Goal: Task Accomplishment & Management: Use online tool/utility

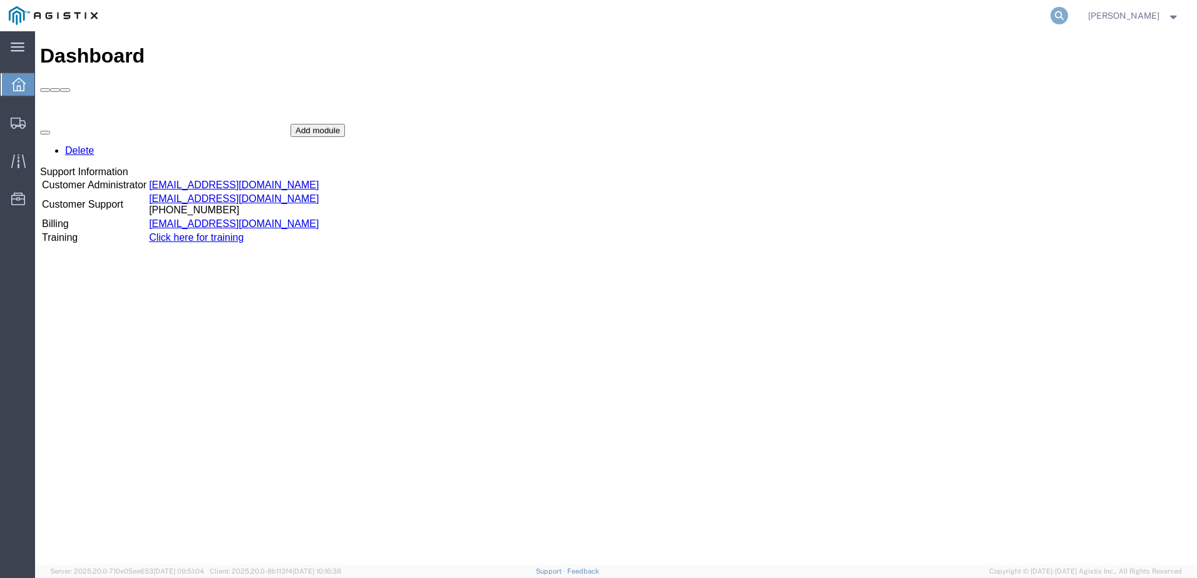
click at [1066, 14] on icon at bounding box center [1059, 16] width 18 height 18
click at [842, 11] on input "search" at bounding box center [860, 16] width 381 height 30
type input "56965579"
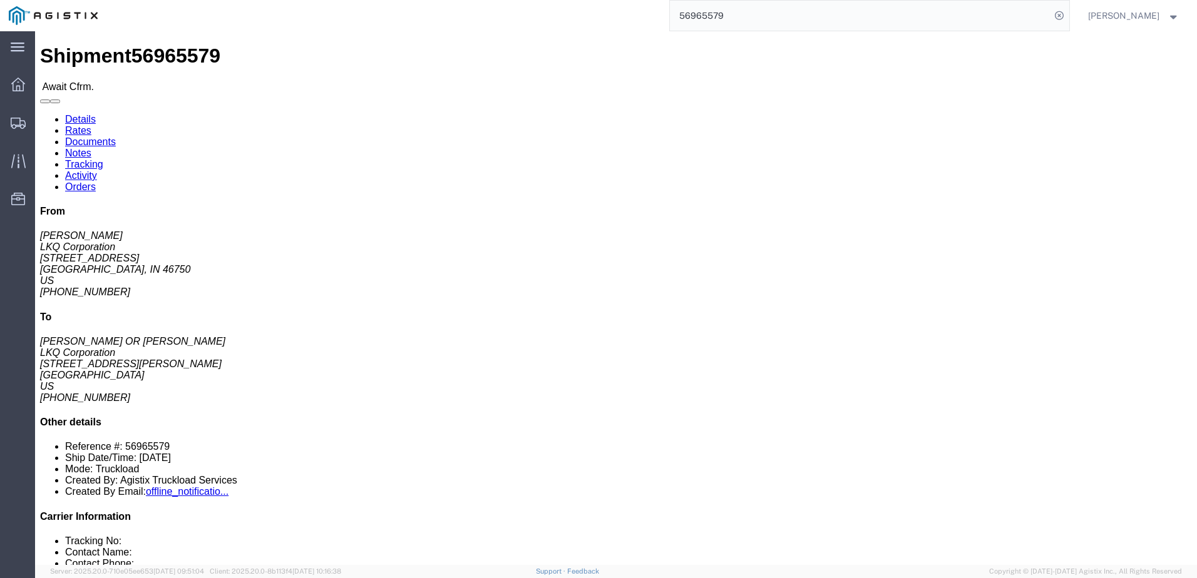
click div "Shipment Detail Ship From LKQ Corporation ([PERSON_NAME]) [STREET_ADDRESS] [PHO…"
drag, startPoint x: 761, startPoint y: 135, endPoint x: 863, endPoint y: 141, distance: 102.2
click p "Bill Of Lading: 56965579 Purchase Order: STEEL SCRAP [DATE]"
copy b "STEEL SCRAP [DATE]"
click link "Notes"
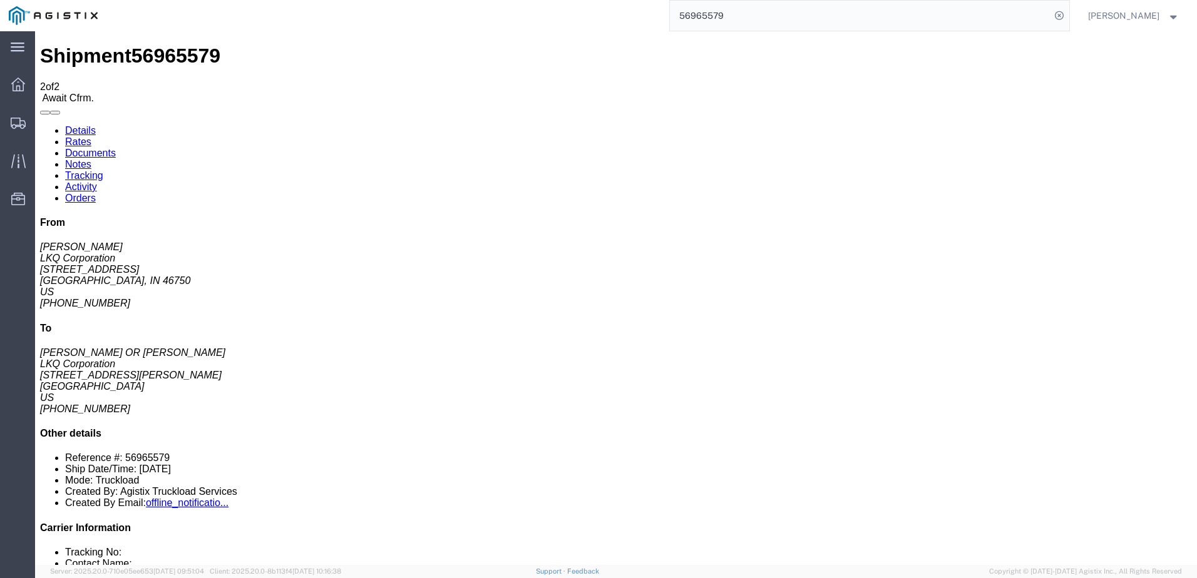
click at [94, 125] on link "Details" at bounding box center [80, 130] width 31 height 11
click b "STEEL SCRAP [DATE]"
drag, startPoint x: 760, startPoint y: 133, endPoint x: 857, endPoint y: 135, distance: 97.0
click b "STEEL SCRAP [DATE]"
copy b "STEEL SCRAP [DATE]"
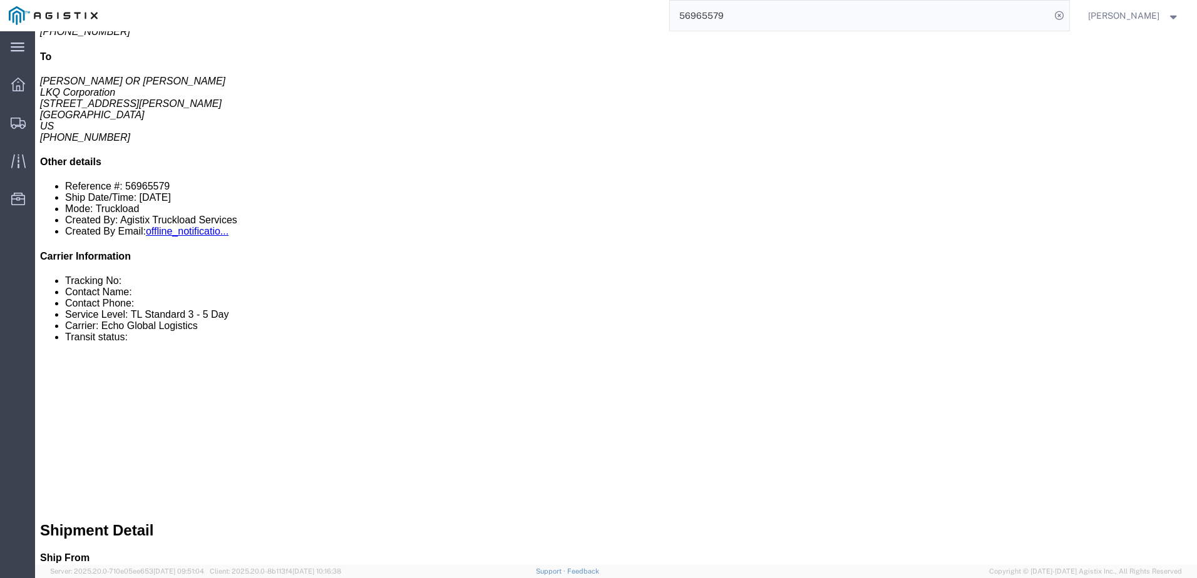
scroll to position [250, 0]
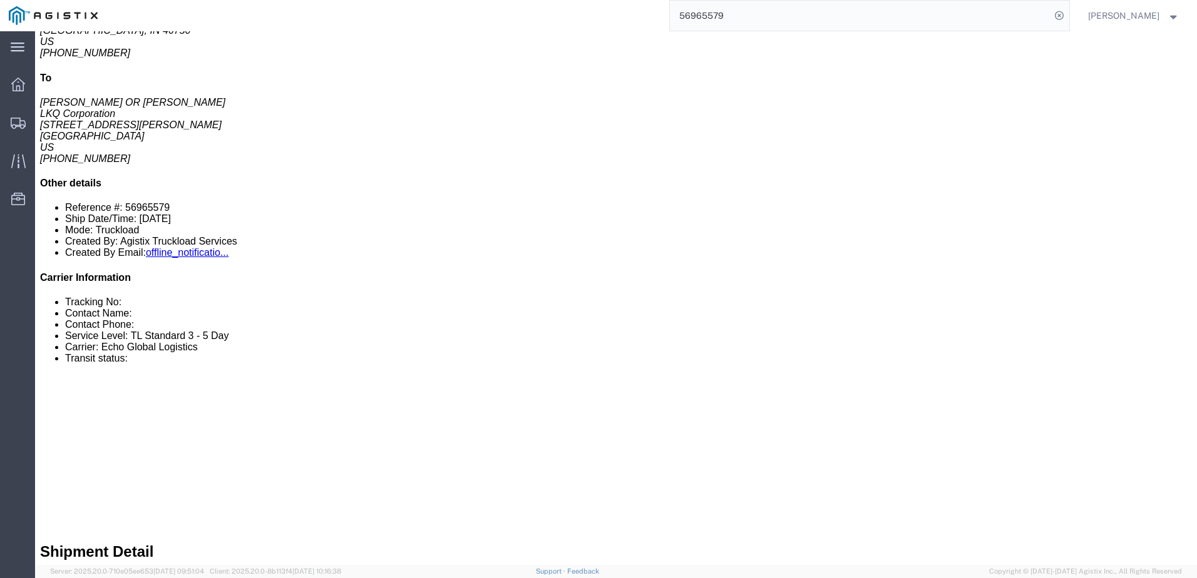
click link "Notes"
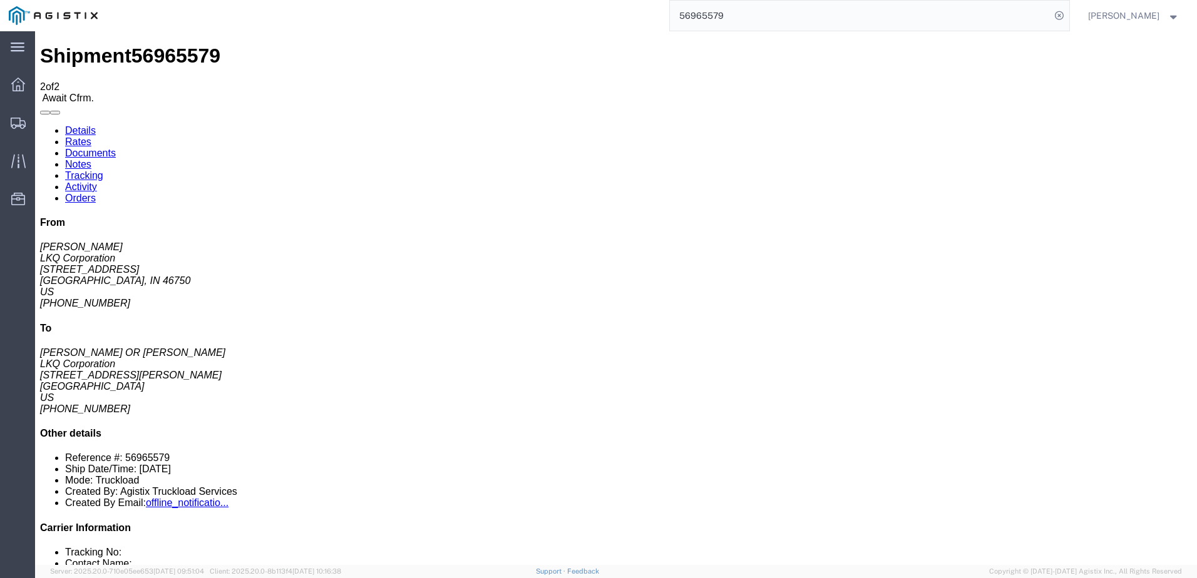
click at [91, 136] on link "Rates" at bounding box center [78, 141] width 26 height 11
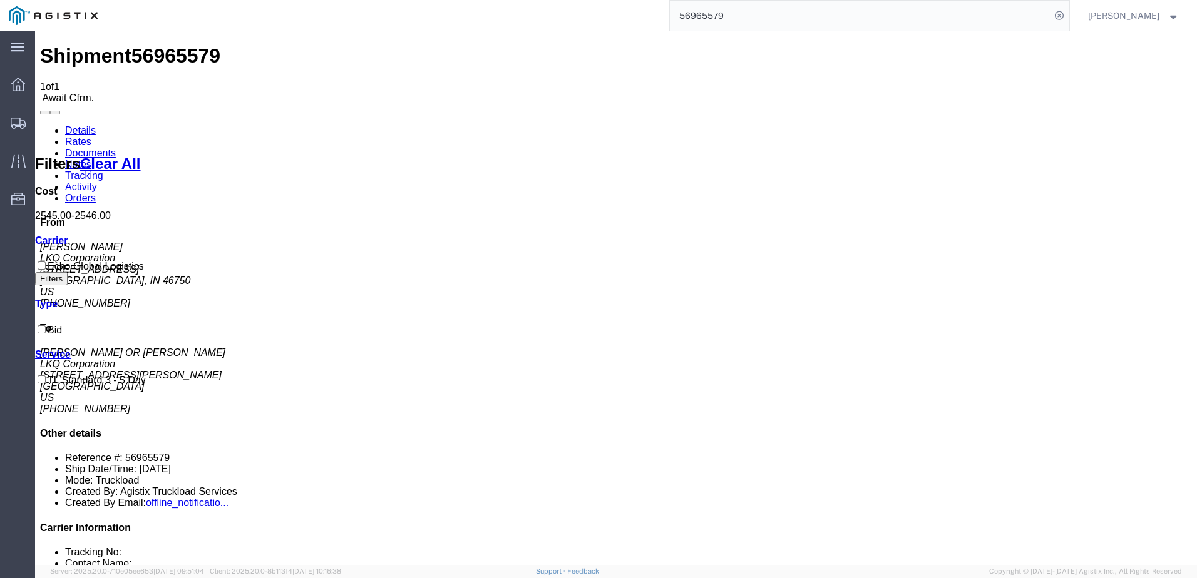
drag, startPoint x: 671, startPoint y: 178, endPoint x: 637, endPoint y: 175, distance: 34.6
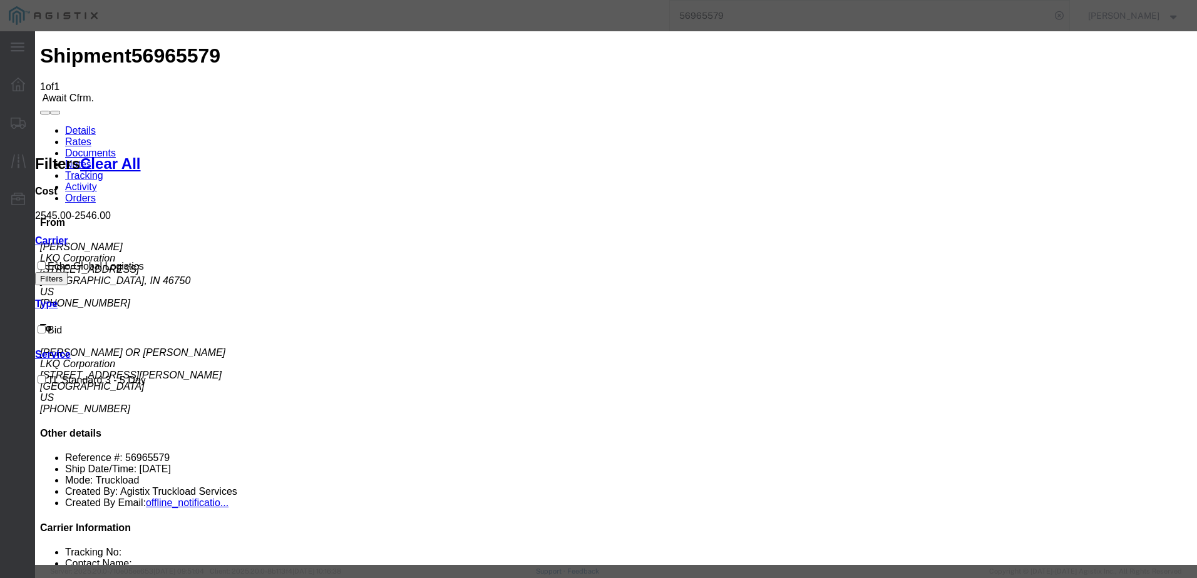
type input "64510695"
type input "[PERSON_NAME]"
type input "3127686379"
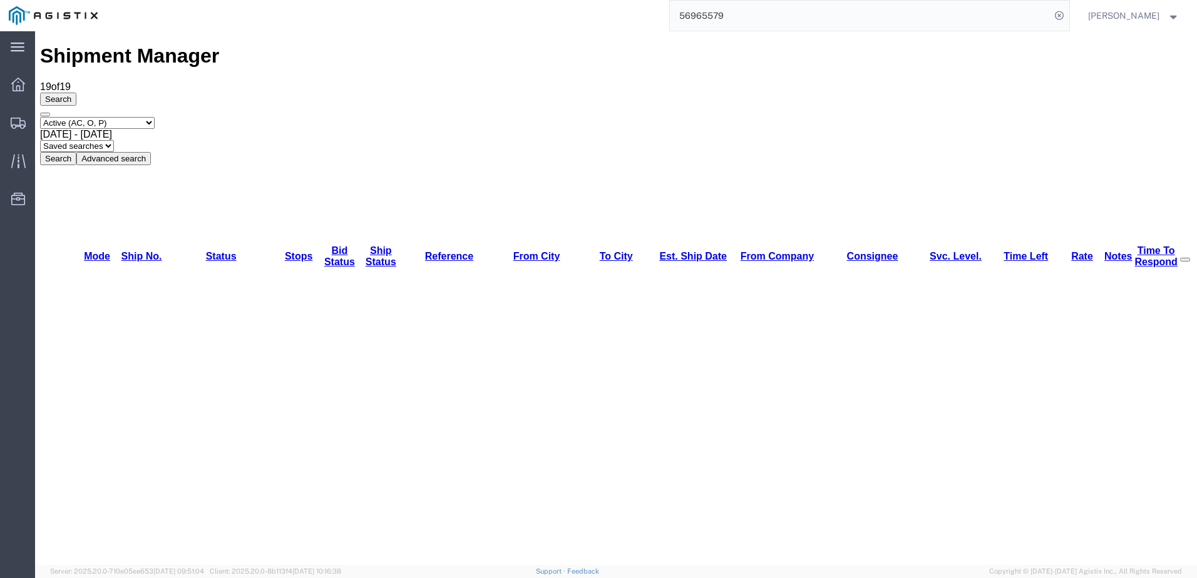
click at [804, 13] on input "56965579" at bounding box center [860, 16] width 381 height 30
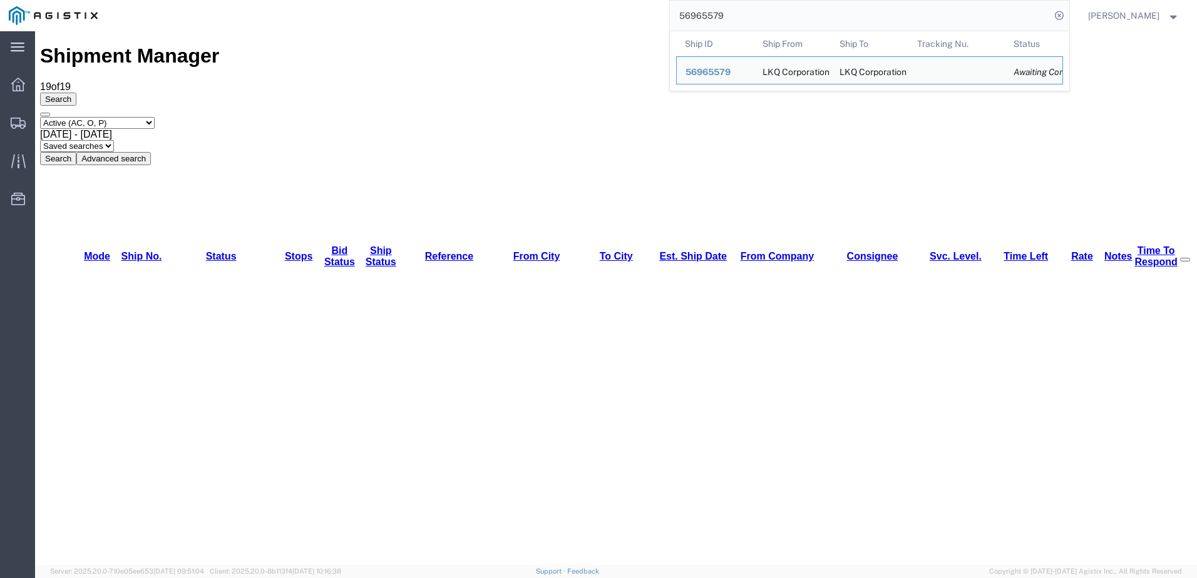
click at [804, 13] on input "56965579" at bounding box center [860, 16] width 381 height 30
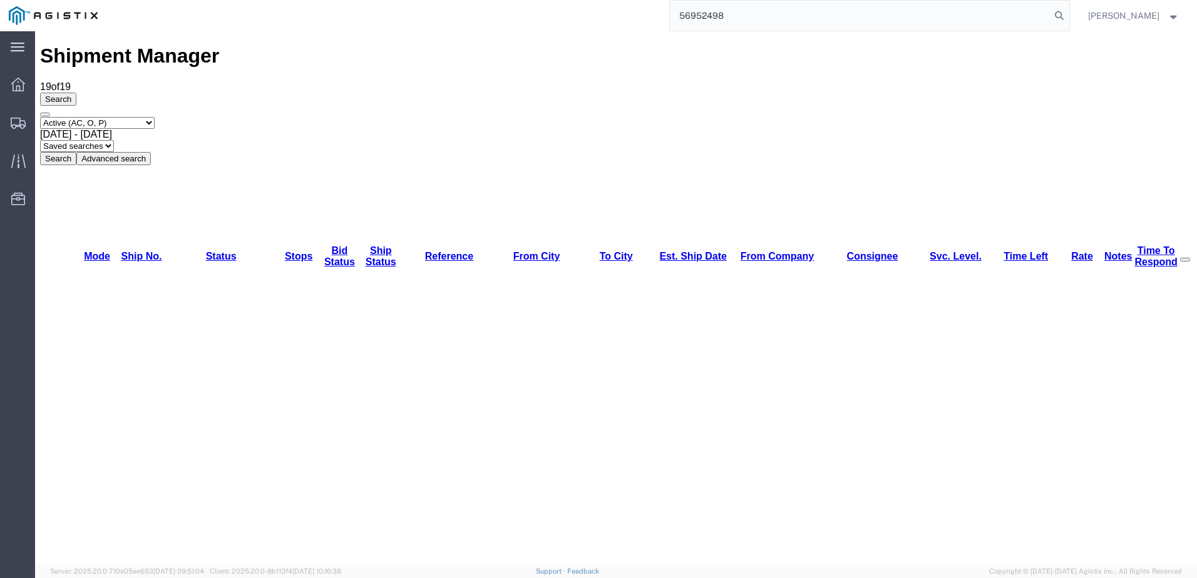
type input "56952498"
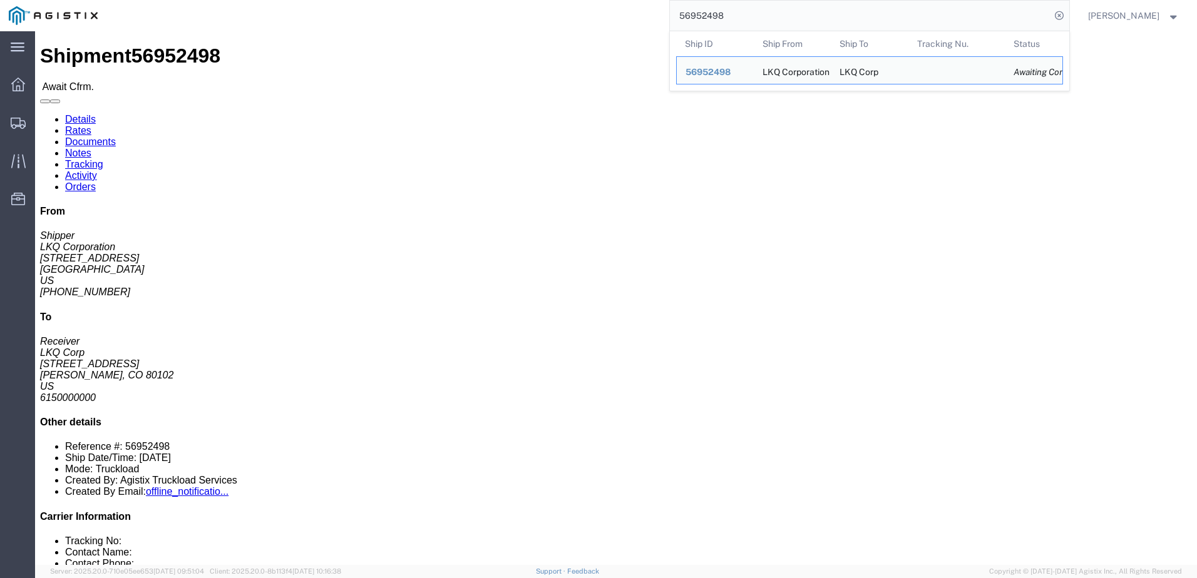
drag, startPoint x: 95, startPoint y: 44, endPoint x: 110, endPoint y: 45, distance: 14.4
click link "Rates"
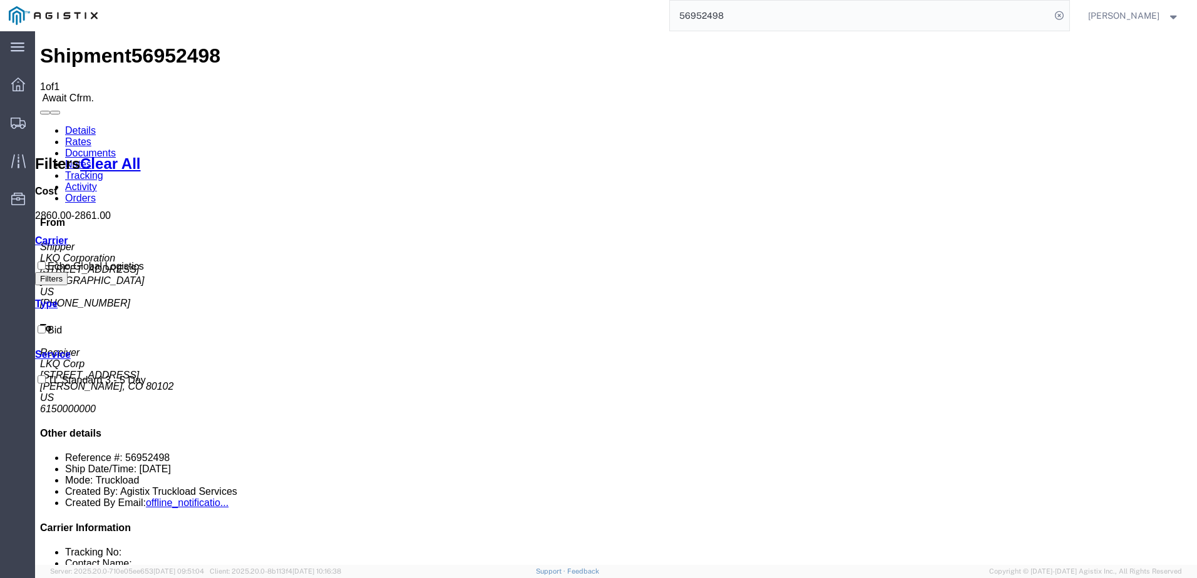
click at [91, 159] on link "Notes" at bounding box center [78, 164] width 26 height 11
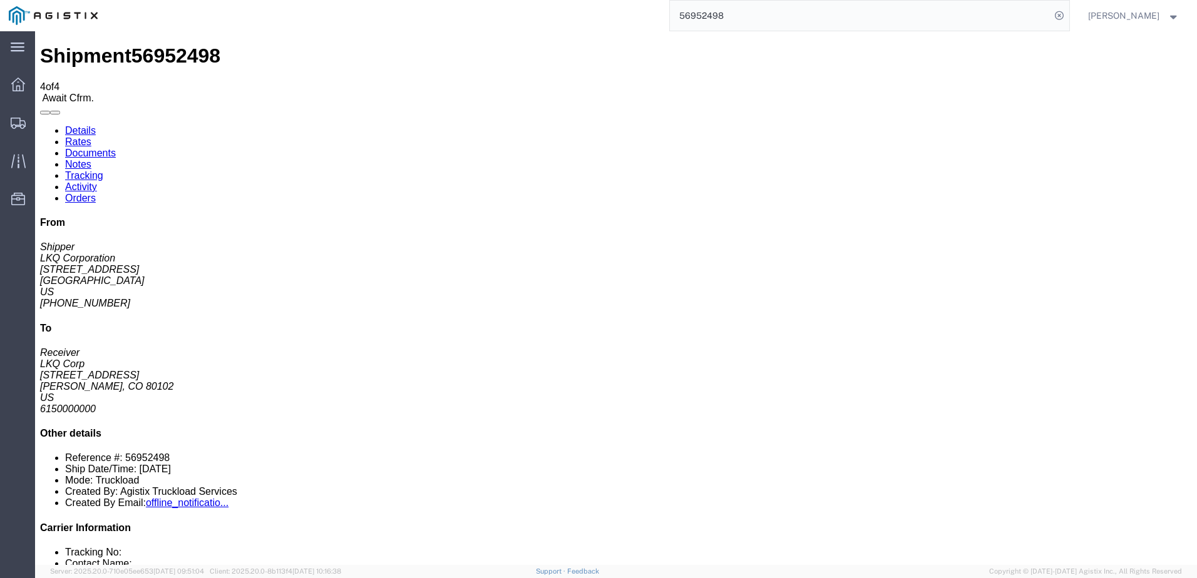
drag, startPoint x: 508, startPoint y: 171, endPoint x: 573, endPoint y: 186, distance: 66.2
drag, startPoint x: 476, startPoint y: 180, endPoint x: 482, endPoint y: 186, distance: 8.9
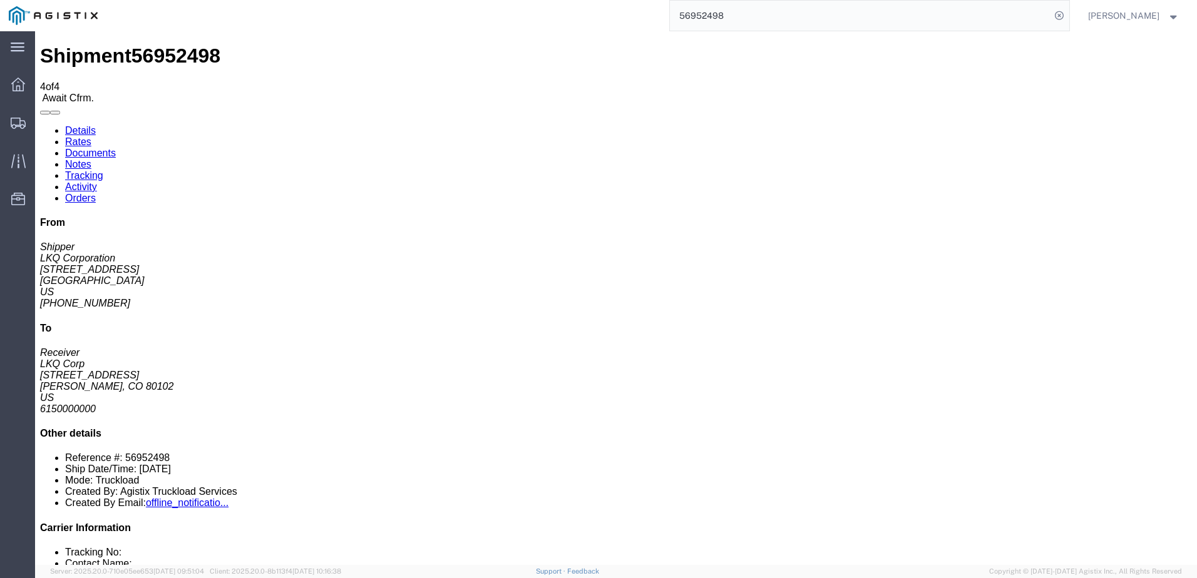
copy td "Stackable; Notes: NO rail, NO reefers, and NO food trucks."
click at [91, 136] on link "Rates" at bounding box center [78, 141] width 26 height 11
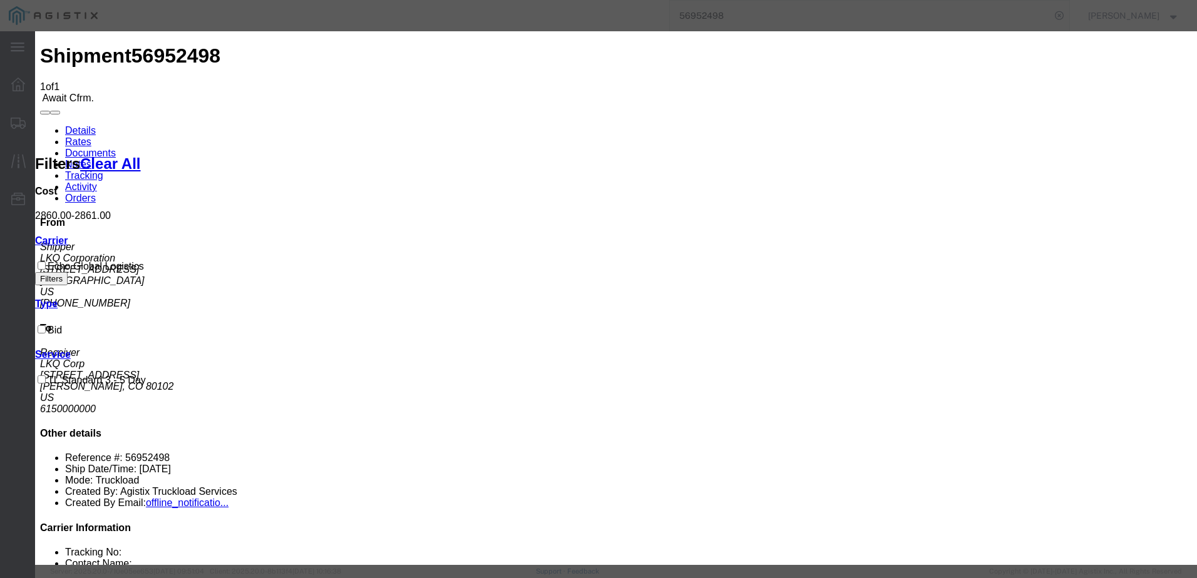
type input "64510768"
drag, startPoint x: 512, startPoint y: 202, endPoint x: 511, endPoint y: 210, distance: 8.8
type input "[PERSON_NAME]"
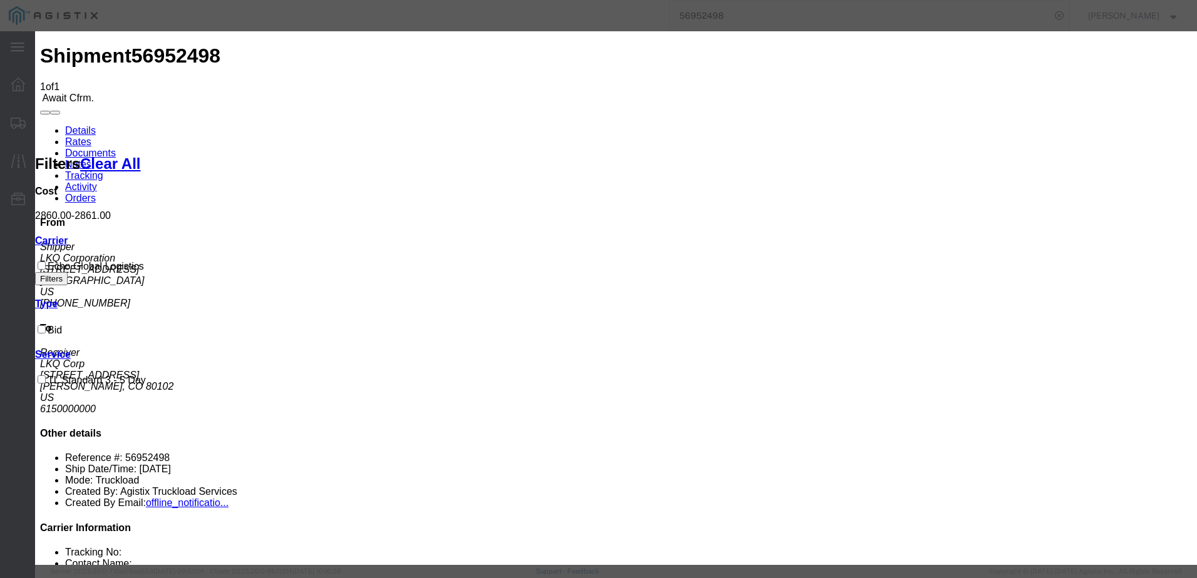
type input "3127686379"
